Goal: Use online tool/utility

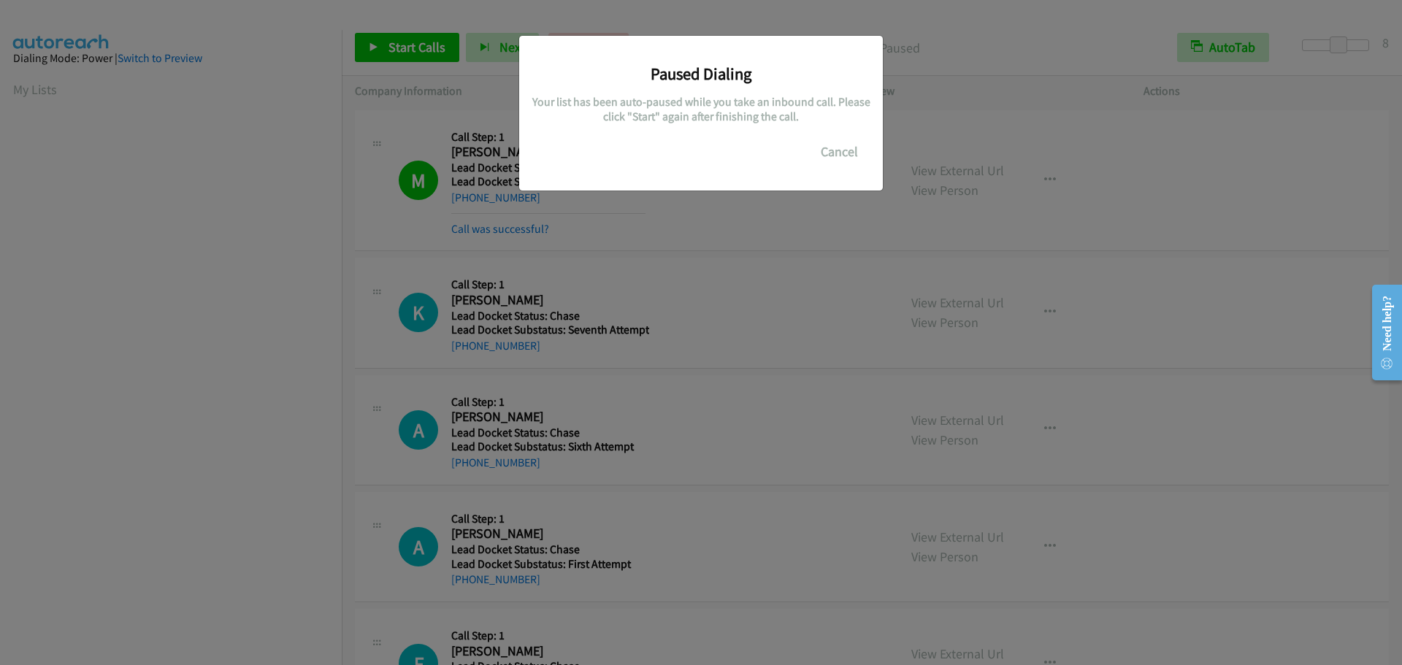
scroll to position [153, 0]
click at [840, 146] on button "Cancel" at bounding box center [839, 151] width 65 height 29
click at [850, 155] on button "Cancel" at bounding box center [839, 151] width 65 height 29
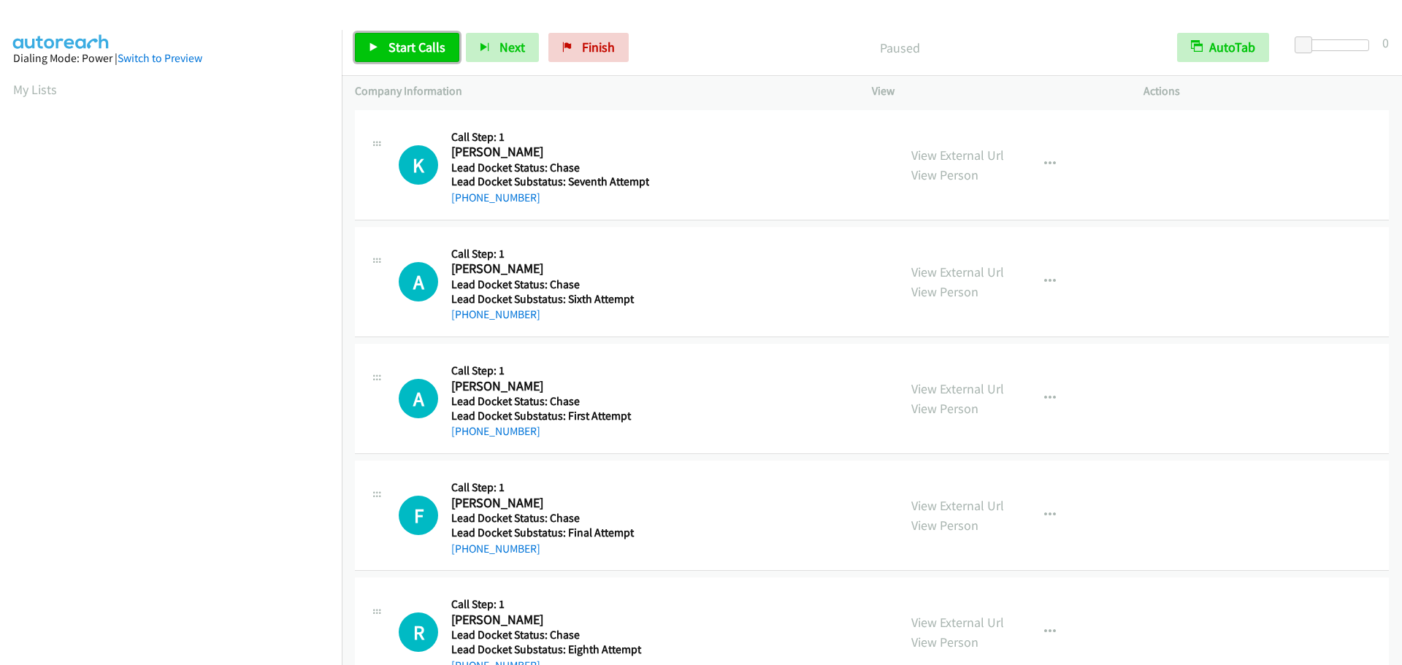
click at [399, 41] on span "Start Calls" at bounding box center [416, 47] width 57 height 17
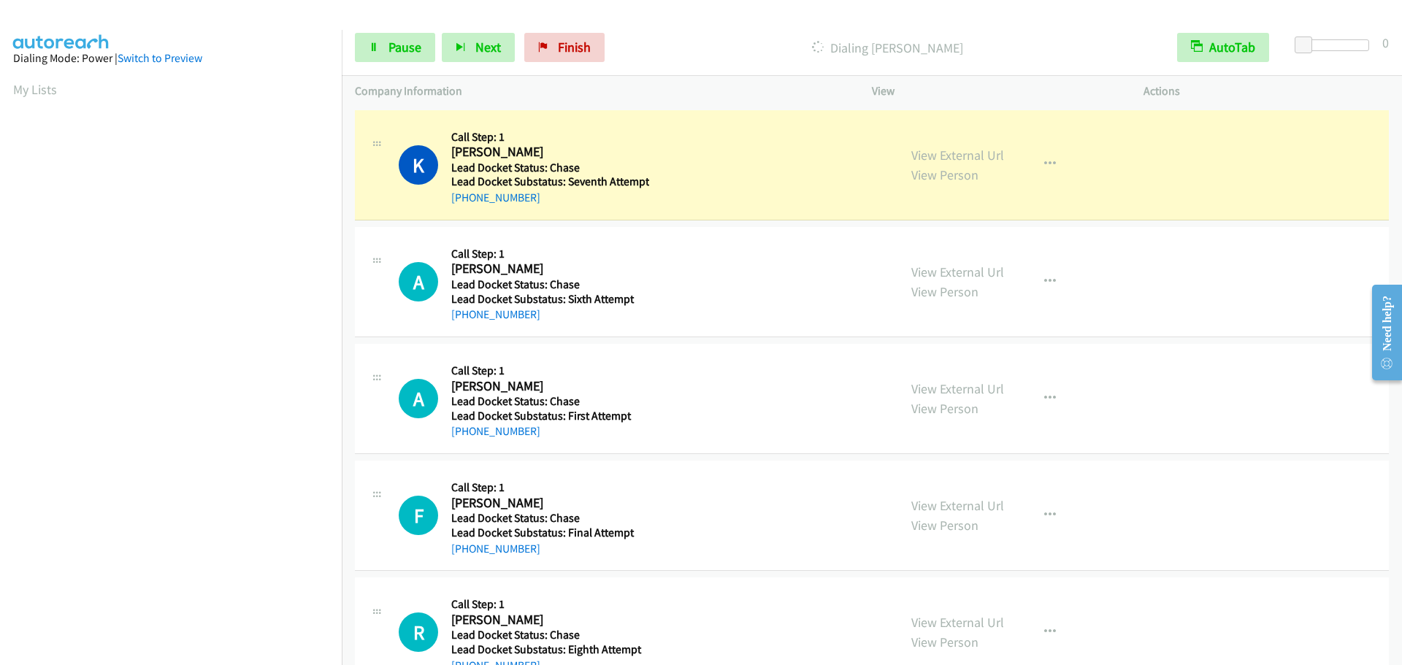
scroll to position [154, 0]
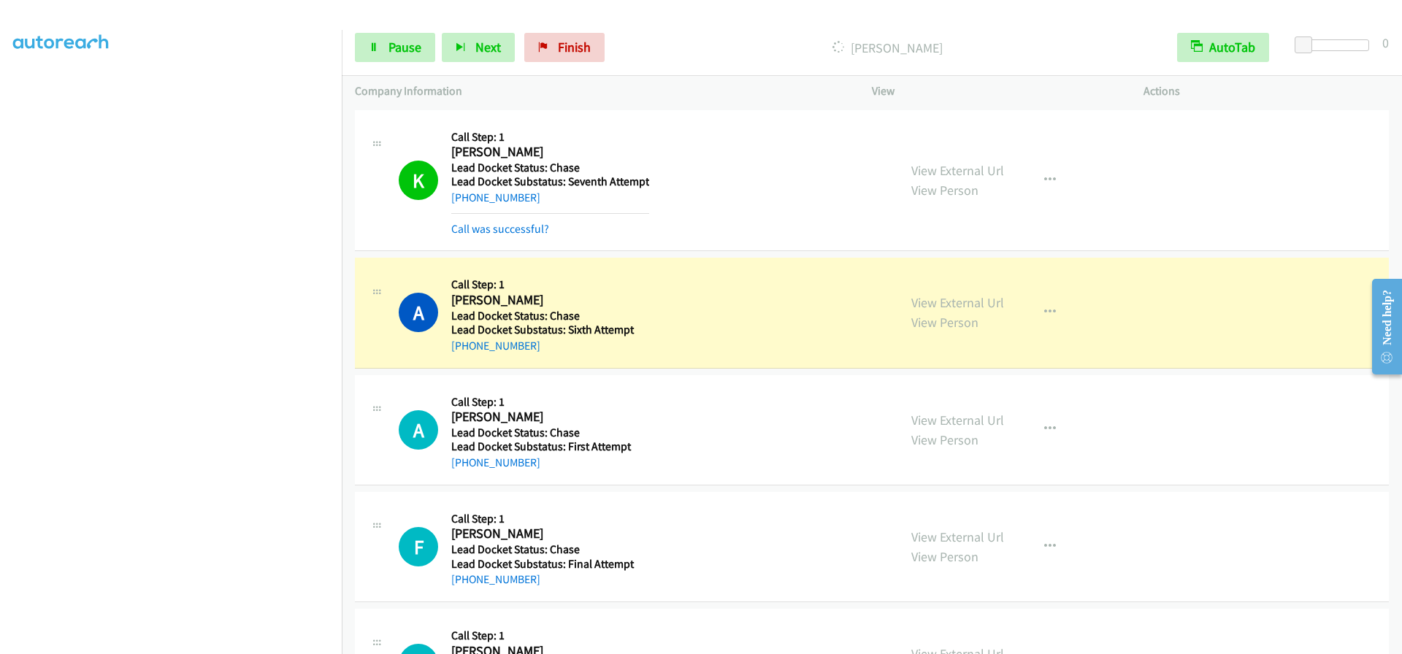
click at [1323, 40] on div at bounding box center [1335, 45] width 67 height 12
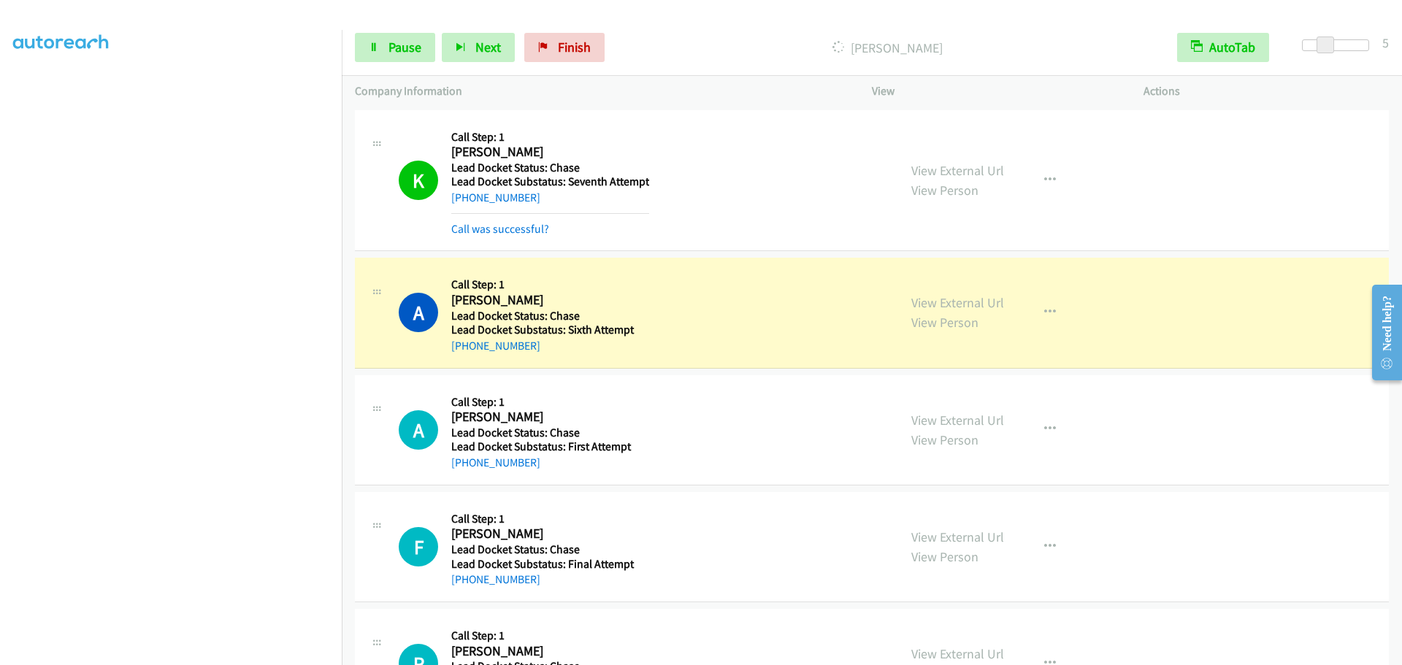
click at [1332, 41] on span at bounding box center [1325, 46] width 18 height 18
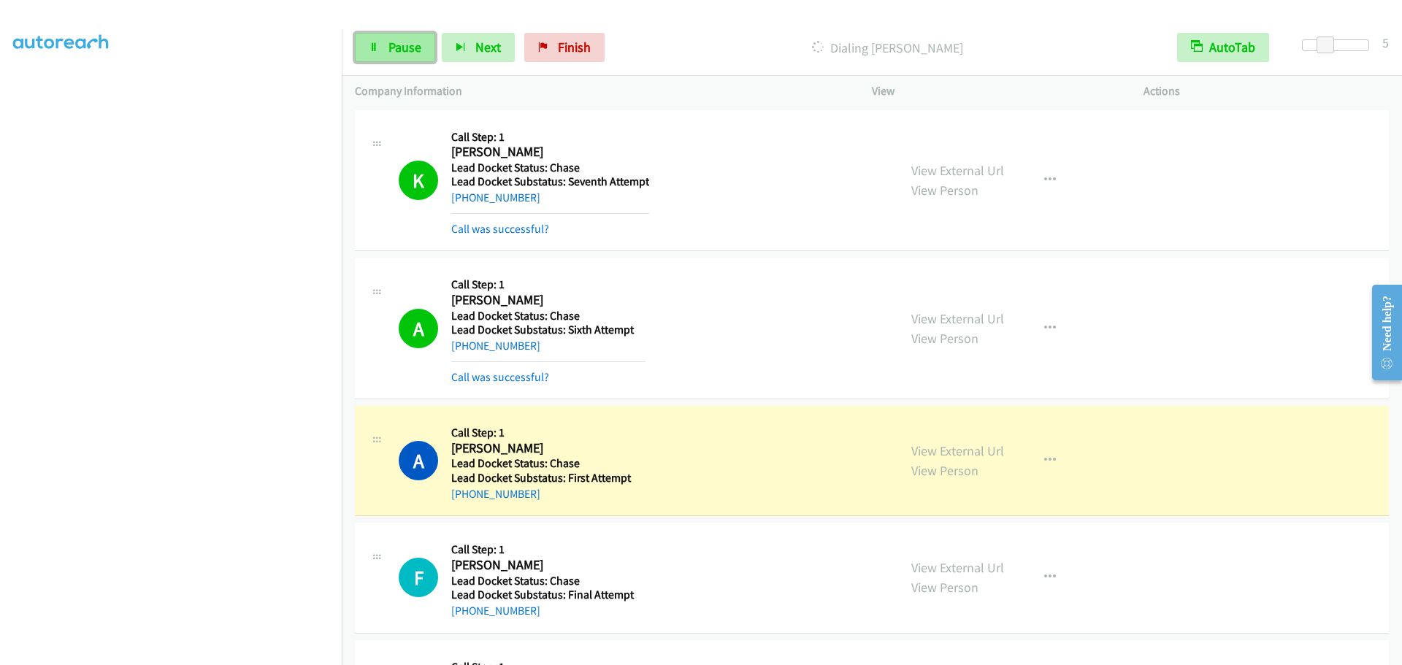
click at [390, 42] on span "Pause" at bounding box center [404, 47] width 33 height 17
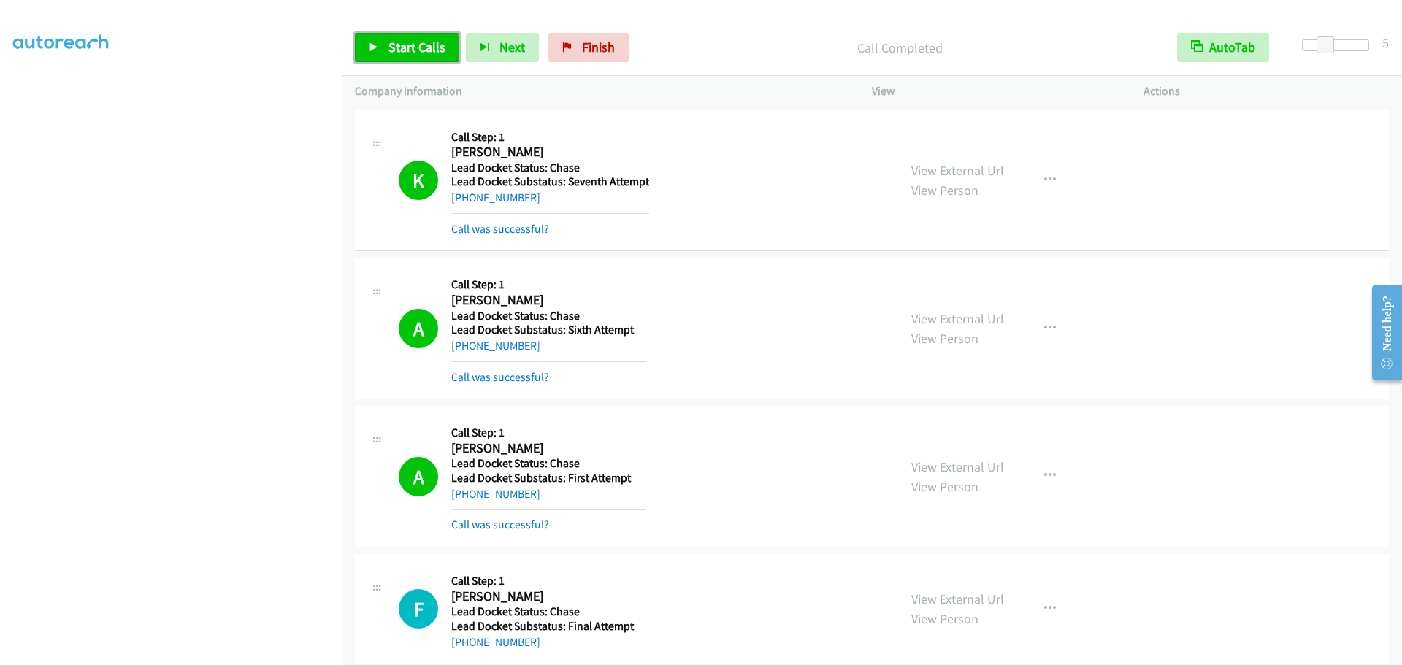
click at [427, 37] on link "Start Calls" at bounding box center [407, 47] width 104 height 29
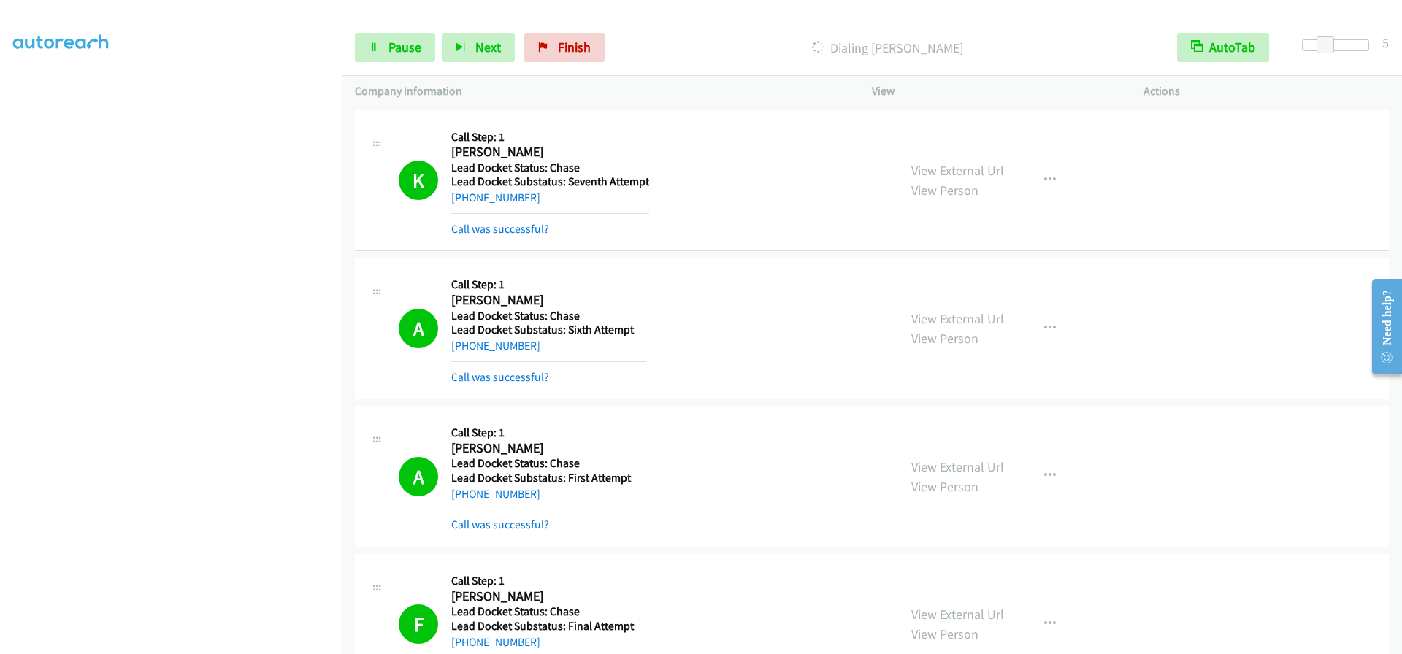
click at [1361, 43] on div at bounding box center [1335, 45] width 67 height 12
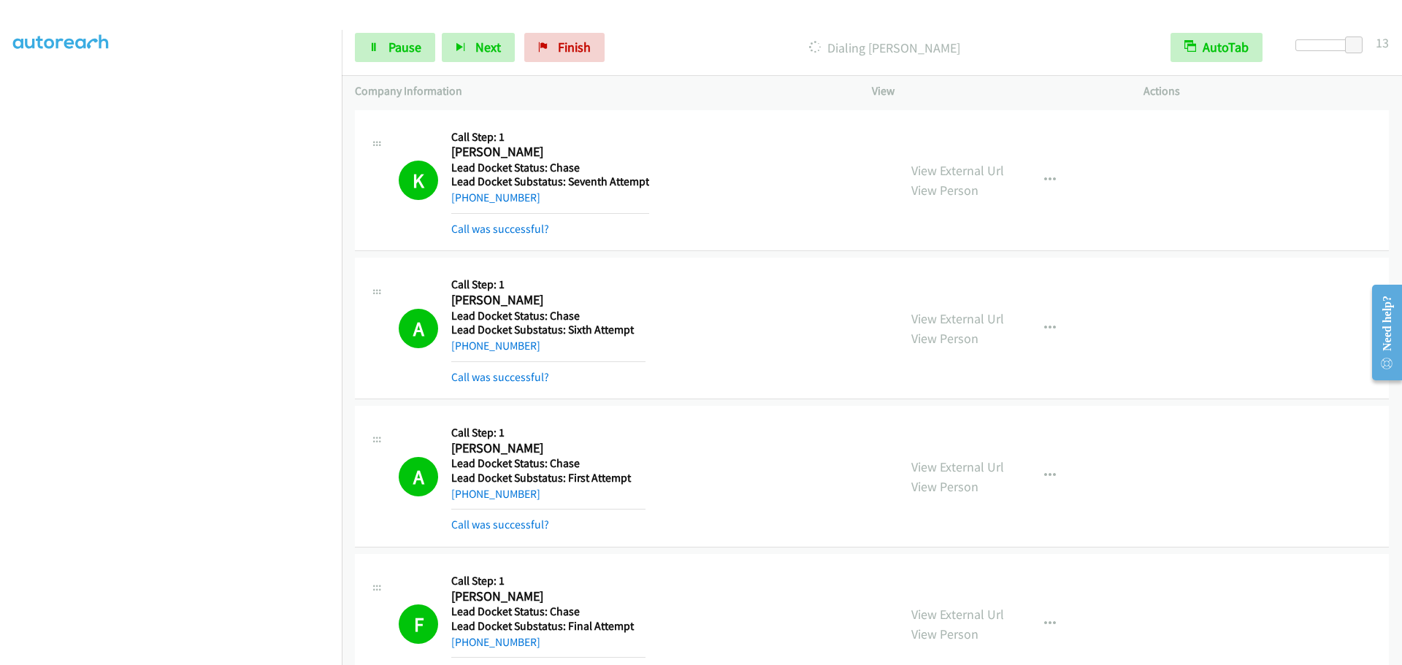
scroll to position [123, 0]
